Goal: Contribute content: Contribute content

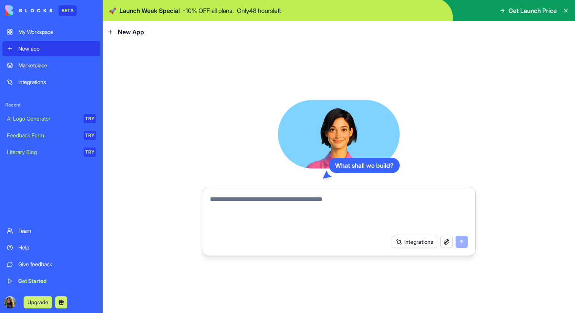
click at [45, 83] on div "Integrations" at bounding box center [57, 82] width 78 height 8
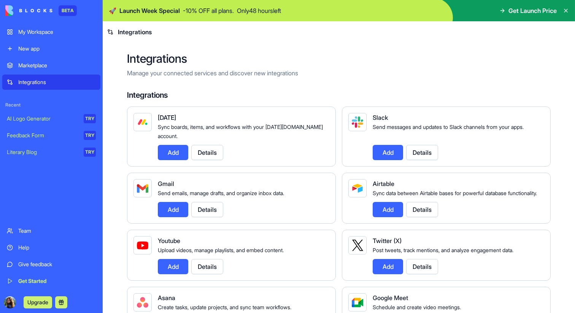
click at [67, 65] on div "Marketplace" at bounding box center [57, 66] width 78 height 8
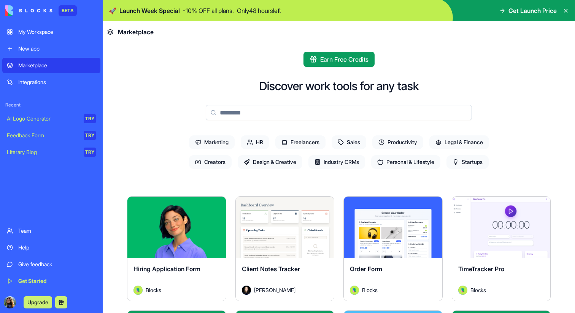
click at [48, 30] on div "My Workspace" at bounding box center [57, 32] width 78 height 8
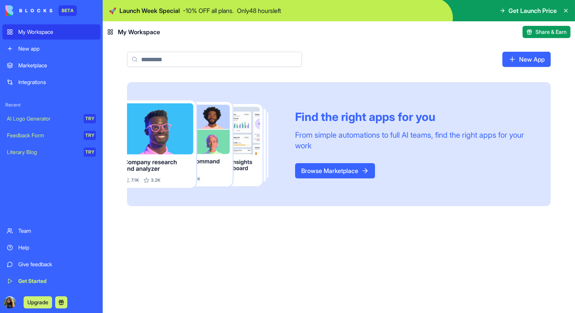
click at [43, 80] on div "Integrations" at bounding box center [57, 82] width 78 height 8
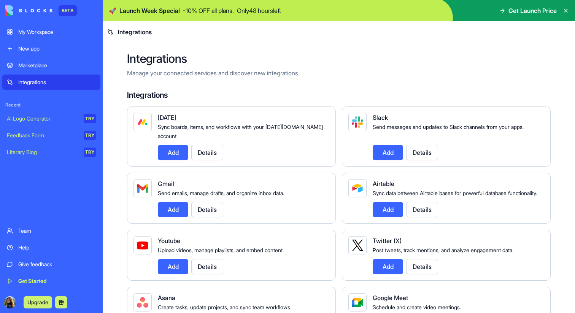
click at [55, 65] on div "Marketplace" at bounding box center [57, 66] width 78 height 8
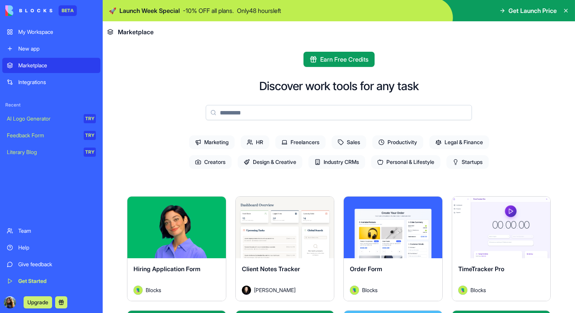
click at [53, 33] on div "My Workspace" at bounding box center [57, 32] width 78 height 8
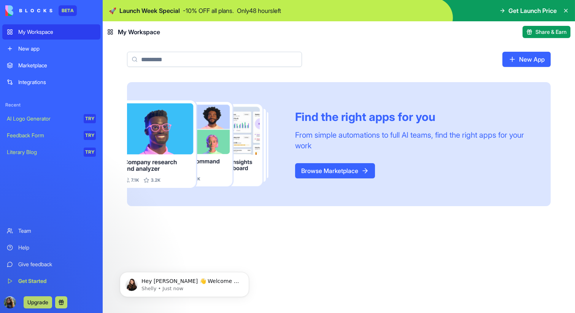
click at [526, 56] on link "New App" at bounding box center [527, 59] width 48 height 15
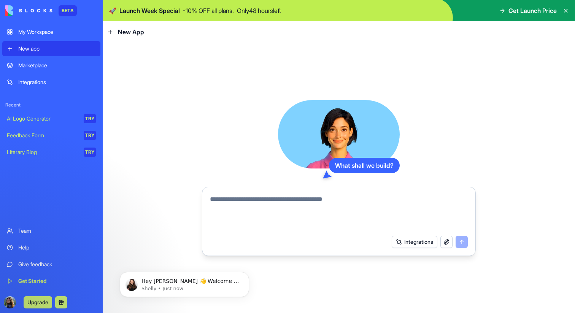
click at [423, 243] on button "Integrations" at bounding box center [415, 242] width 46 height 12
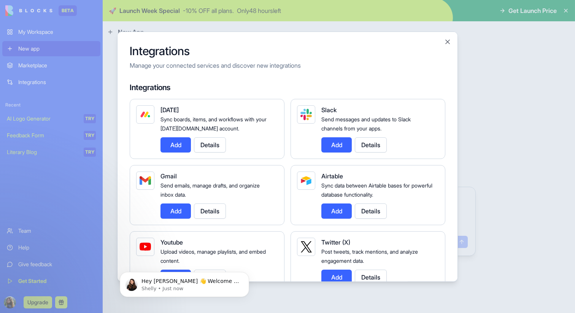
click at [341, 138] on button "Add" at bounding box center [336, 144] width 30 height 15
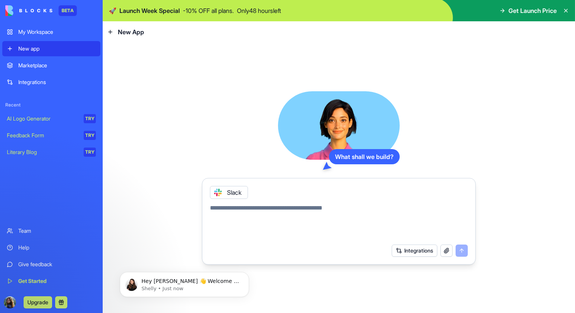
click at [300, 208] on textarea at bounding box center [339, 222] width 258 height 37
click at [418, 251] on button "Integrations" at bounding box center [415, 251] width 46 height 12
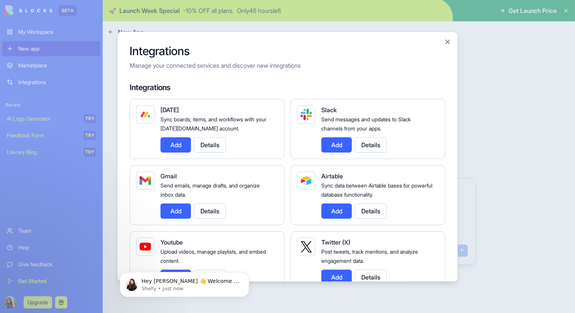
click at [341, 208] on button "Add" at bounding box center [336, 210] width 30 height 15
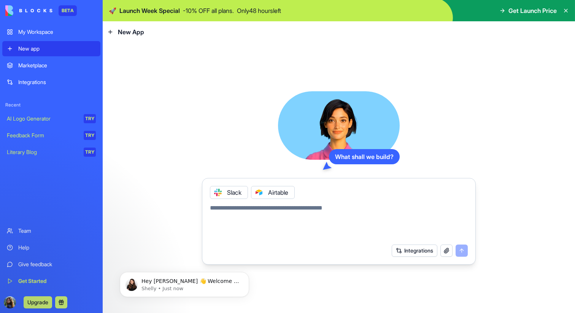
click at [456, 250] on div "Integrations" at bounding box center [430, 251] width 76 height 12
click at [460, 250] on div "Integrations" at bounding box center [430, 251] width 76 height 12
click at [49, 115] on link "AI Logo Generator TRY" at bounding box center [51, 118] width 98 height 15
click at [50, 122] on div "AI Logo Generator" at bounding box center [43, 119] width 72 height 8
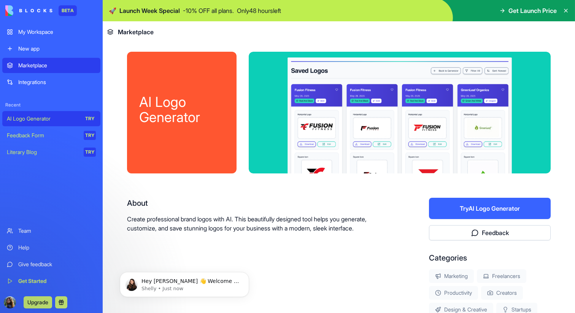
click at [57, 135] on div "Feedback Form" at bounding box center [43, 136] width 72 height 8
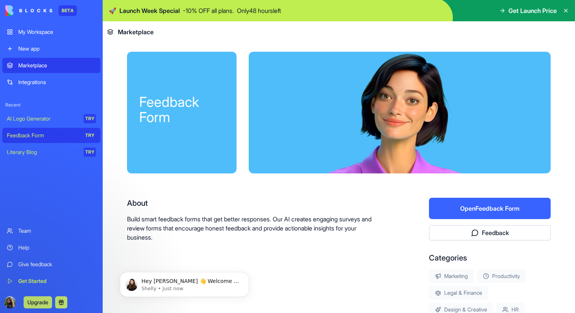
click at [38, 43] on link "New app" at bounding box center [51, 48] width 98 height 15
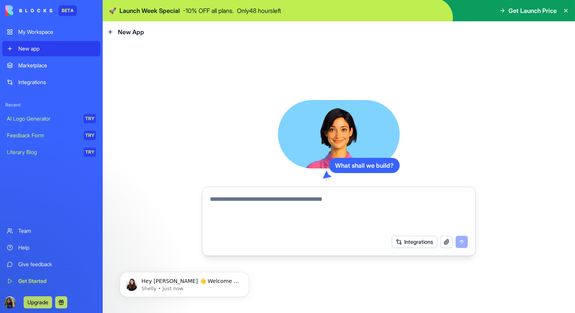
click at [134, 27] on span "New App" at bounding box center [131, 31] width 26 height 9
click at [131, 37] on header "New App" at bounding box center [339, 31] width 473 height 21
click at [330, 81] on div "What shall we build? Integrations" at bounding box center [339, 178] width 473 height 271
click at [159, 285] on div "Hey [PERSON_NAME] 👋 Welcome to Blocks 🙌 I'm here if you have any questions!" at bounding box center [190, 282] width 100 height 10
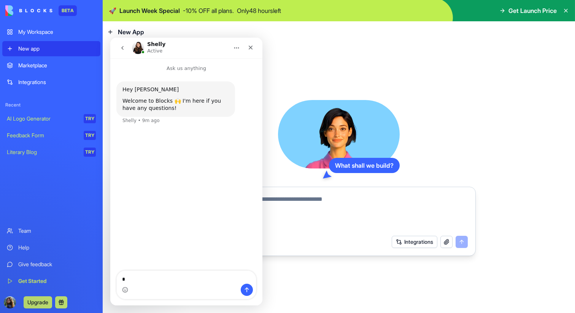
type textarea "*"
click at [303, 68] on div "What shall we build? Integrations" at bounding box center [339, 178] width 473 height 271
click at [252, 48] on icon "Close" at bounding box center [251, 48] width 6 height 6
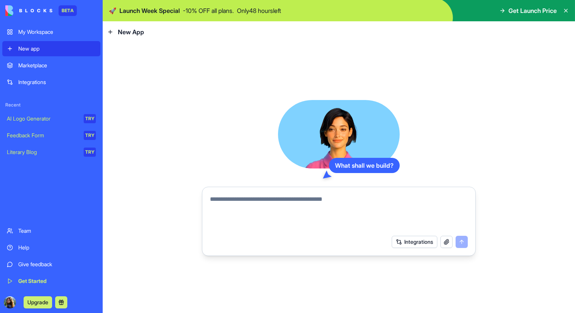
click at [321, 198] on textarea at bounding box center [339, 213] width 258 height 37
type textarea "**********"
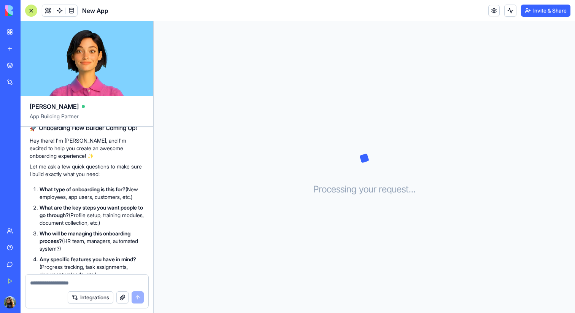
scroll to position [35, 0]
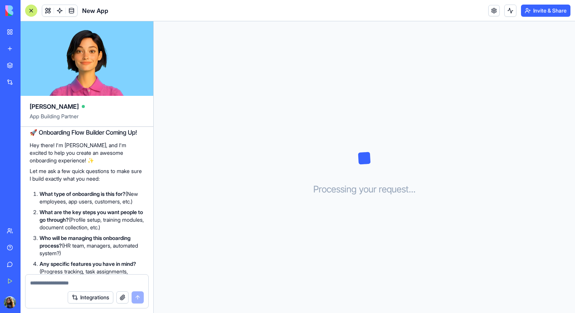
click at [88, 193] on strong "What type of onboarding is this for?" at bounding box center [83, 194] width 86 height 6
click at [64, 277] on div at bounding box center [86, 281] width 123 height 12
click at [64, 278] on div at bounding box center [86, 281] width 123 height 12
click at [64, 282] on textarea at bounding box center [87, 283] width 114 height 8
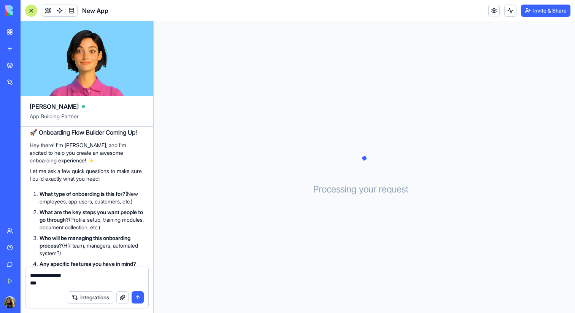
click at [64, 223] on strong "What are the key steps you want people to go through?" at bounding box center [91, 216] width 103 height 14
click at [69, 223] on strong "What are the key steps you want people to go through?" at bounding box center [91, 216] width 103 height 14
drag, startPoint x: 79, startPoint y: 228, endPoint x: 115, endPoint y: 228, distance: 36.1
click at [115, 228] on p "What are the key steps you want people to go through? (Profile setup, training …" at bounding box center [92, 219] width 105 height 23
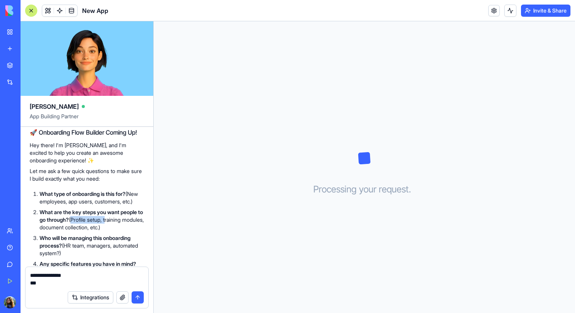
click at [115, 228] on p "What are the key steps you want people to go through? (Profile setup, training …" at bounding box center [92, 219] width 105 height 23
click at [82, 228] on p "What are the key steps you want people to go through? (Profile setup, training …" at bounding box center [92, 219] width 105 height 23
click at [66, 277] on textarea "**********" at bounding box center [87, 279] width 114 height 15
click at [66, 283] on textarea "**********" at bounding box center [87, 279] width 114 height 15
drag, startPoint x: 81, startPoint y: 227, endPoint x: 115, endPoint y: 236, distance: 35.8
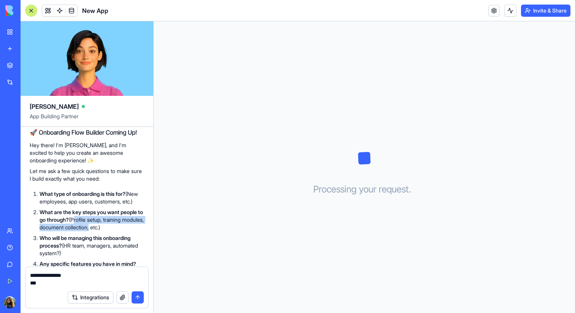
click at [115, 231] on p "What are the key steps you want people to go through? (Profile setup, training …" at bounding box center [92, 219] width 105 height 23
copy p "Profile setup, training modules, document collection"
click at [91, 272] on textarea "**********" at bounding box center [87, 279] width 114 height 15
click at [91, 280] on textarea "**********" at bounding box center [87, 279] width 114 height 15
paste textarea "**********"
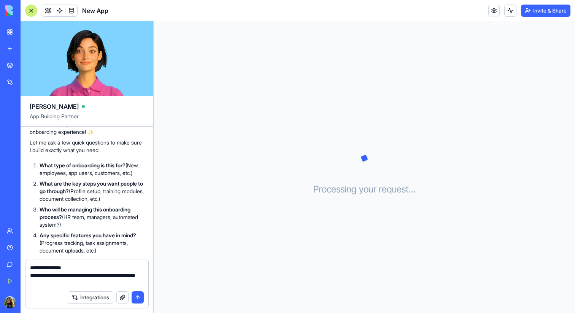
scroll to position [69, 0]
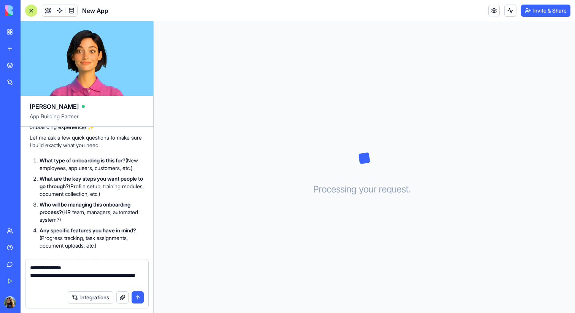
click at [72, 281] on textarea "**********" at bounding box center [87, 275] width 114 height 23
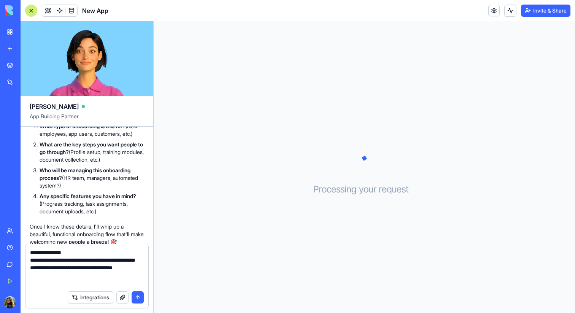
scroll to position [108, 0]
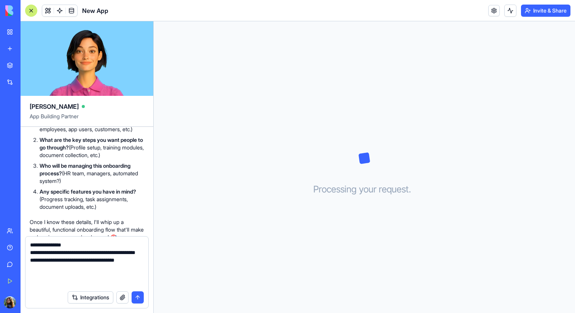
type textarea "**********"
click at [132, 298] on button "submit" at bounding box center [138, 297] width 12 height 12
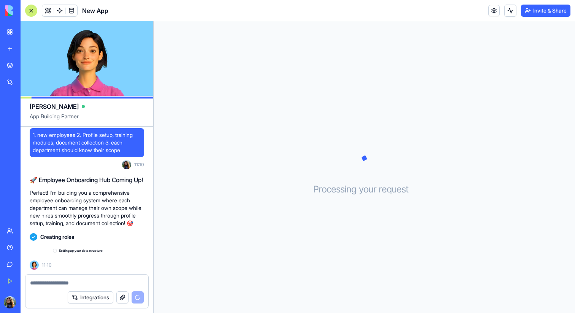
scroll to position [254, 0]
